Goal: Transaction & Acquisition: Book appointment/travel/reservation

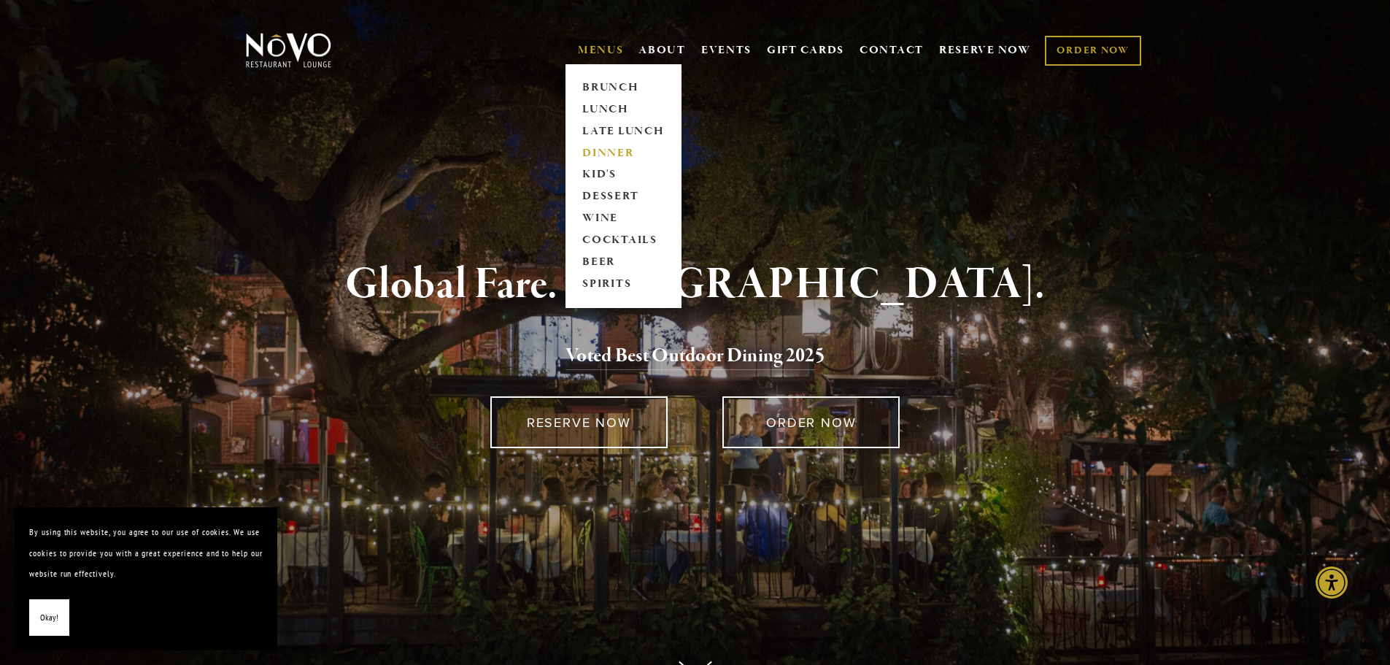
click at [606, 149] on link "DINNER" at bounding box center [623, 153] width 91 height 22
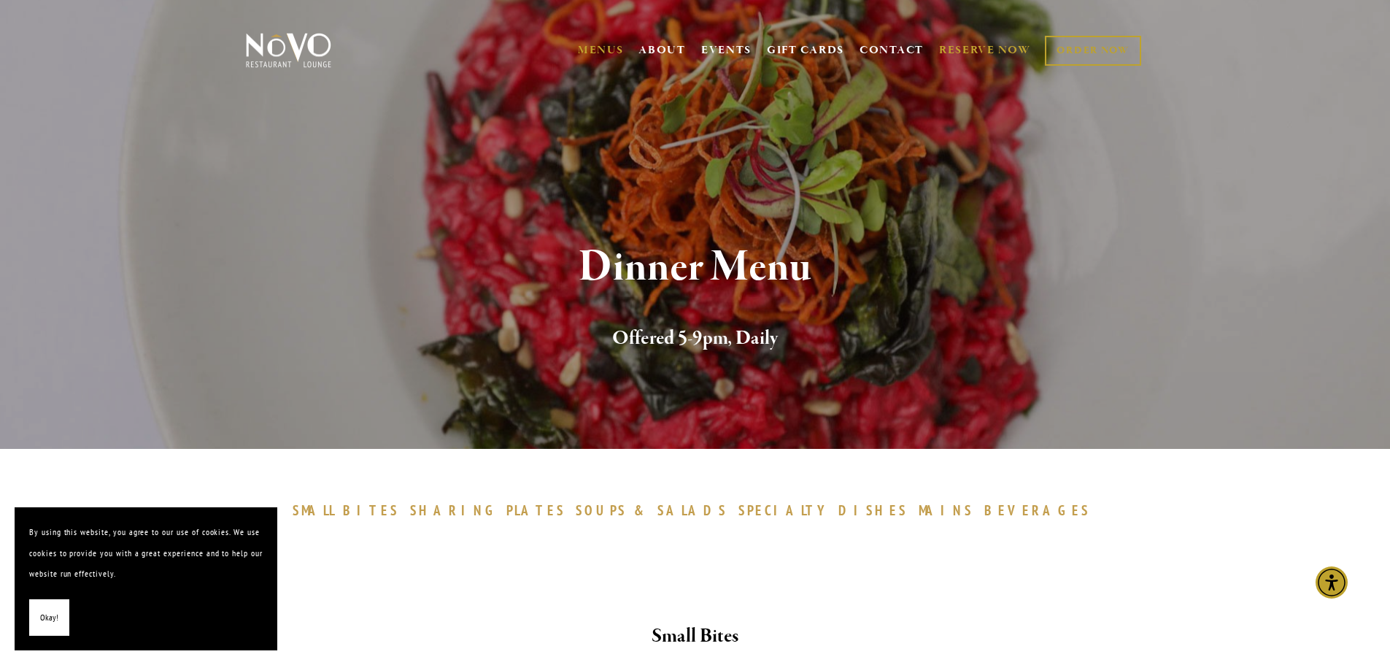
click at [969, 47] on link "RESERVE NOW" at bounding box center [985, 50] width 92 height 28
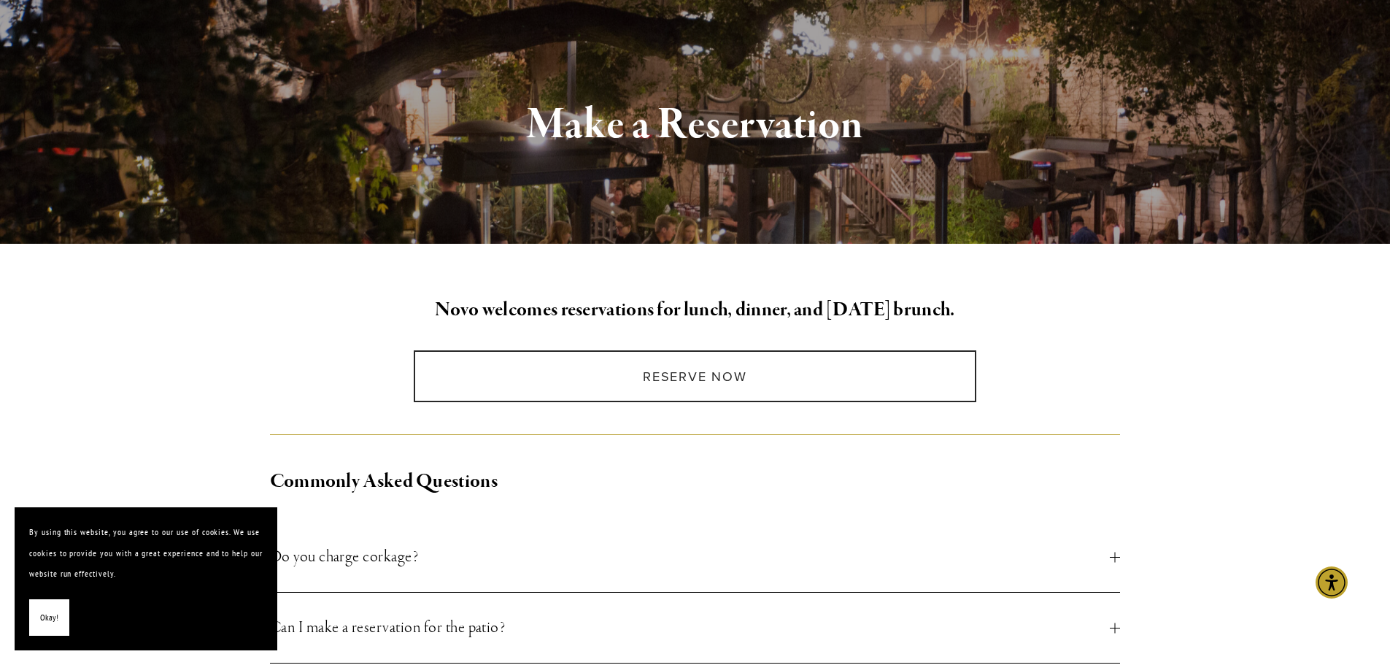
scroll to position [146, 0]
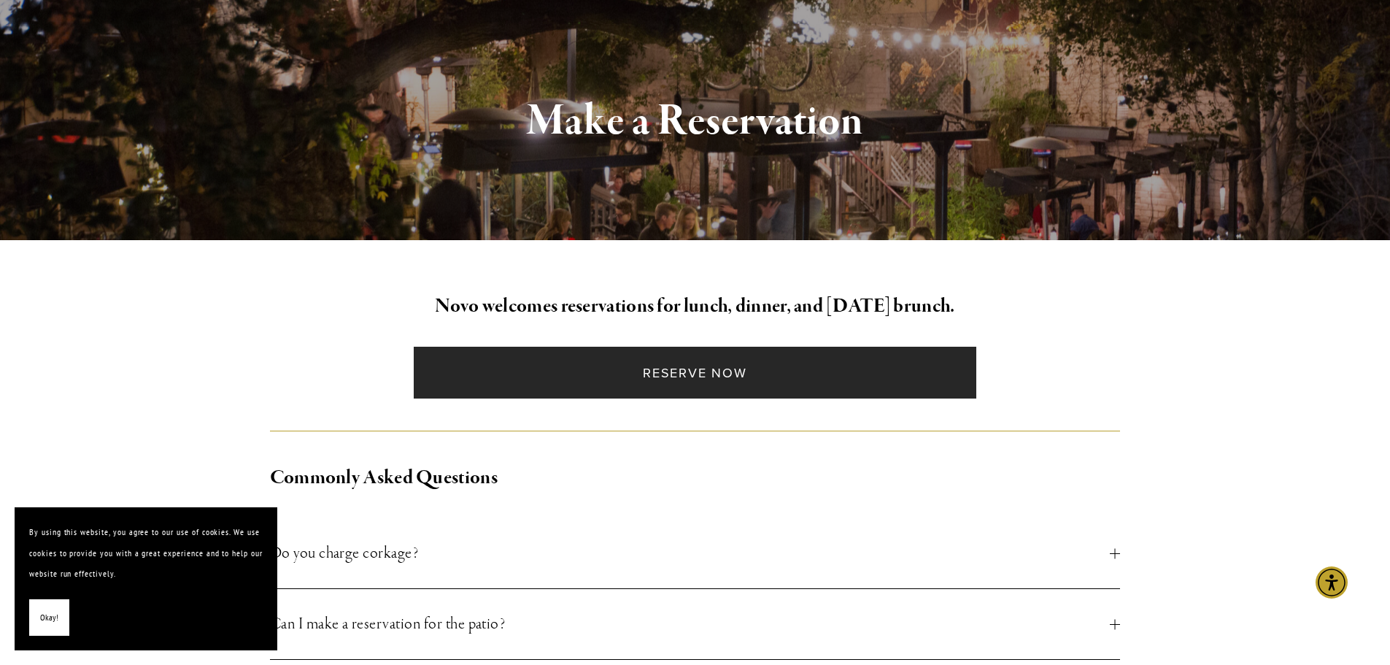
click at [704, 372] on link "Reserve Now" at bounding box center [695, 373] width 563 height 52
